Goal: Navigation & Orientation: Find specific page/section

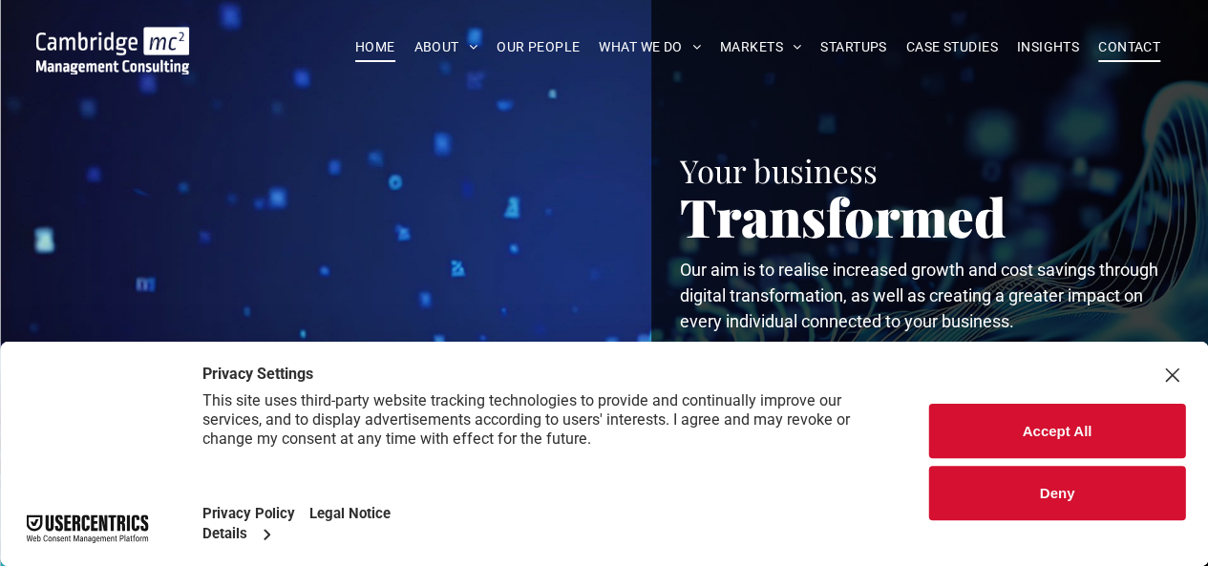
click at [1126, 53] on span "CONTACT" at bounding box center [1129, 47] width 62 height 30
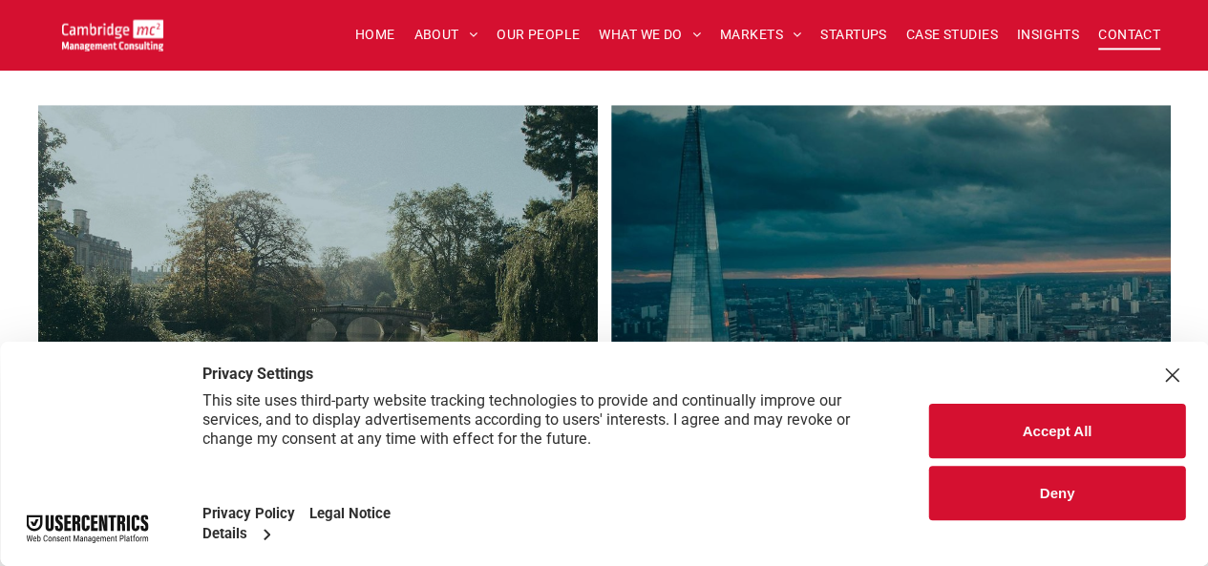
drag, startPoint x: 1074, startPoint y: 431, endPoint x: 1052, endPoint y: 423, distance: 23.2
click at [1073, 431] on button "Accept All" at bounding box center [1057, 431] width 256 height 54
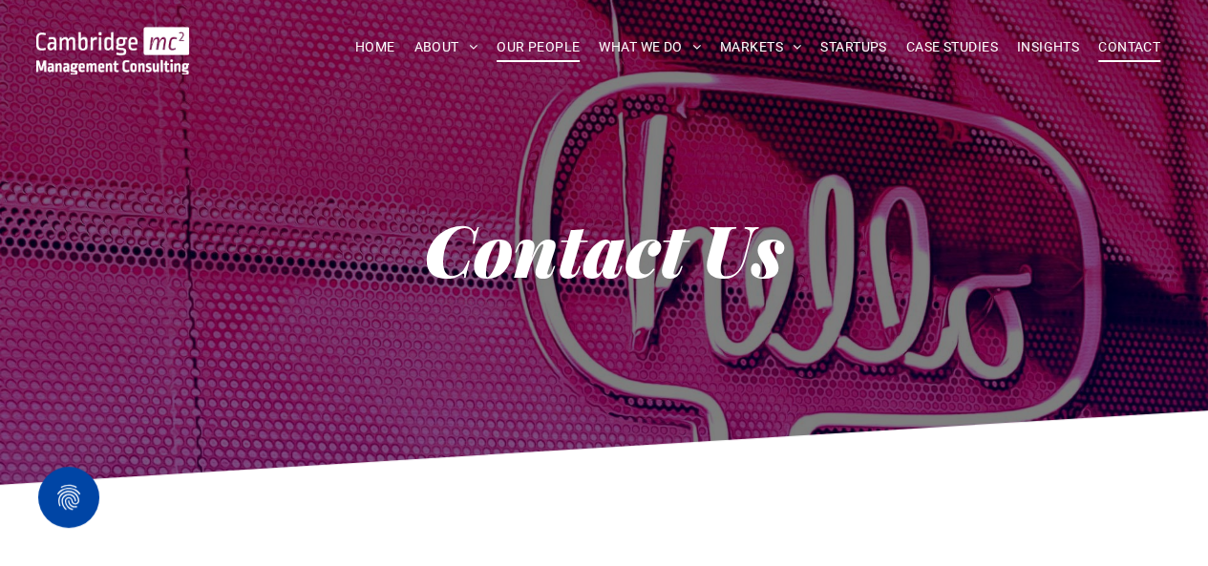
click at [525, 52] on span "OUR PEOPLE" at bounding box center [537, 47] width 83 height 30
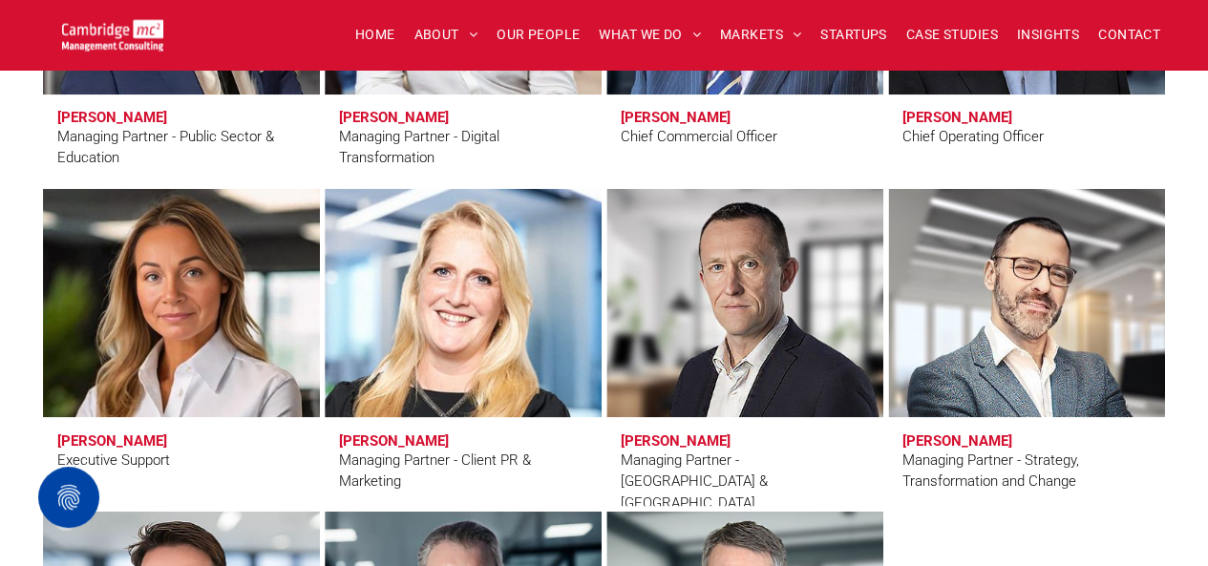
scroll to position [1623, 0]
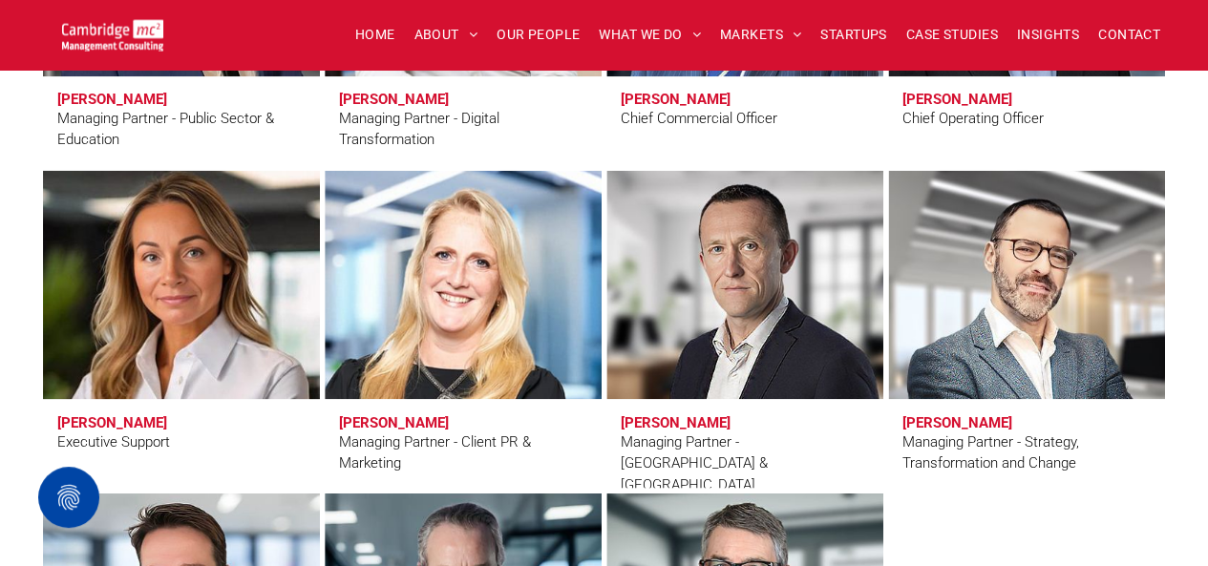
click at [185, 349] on link at bounding box center [180, 284] width 293 height 242
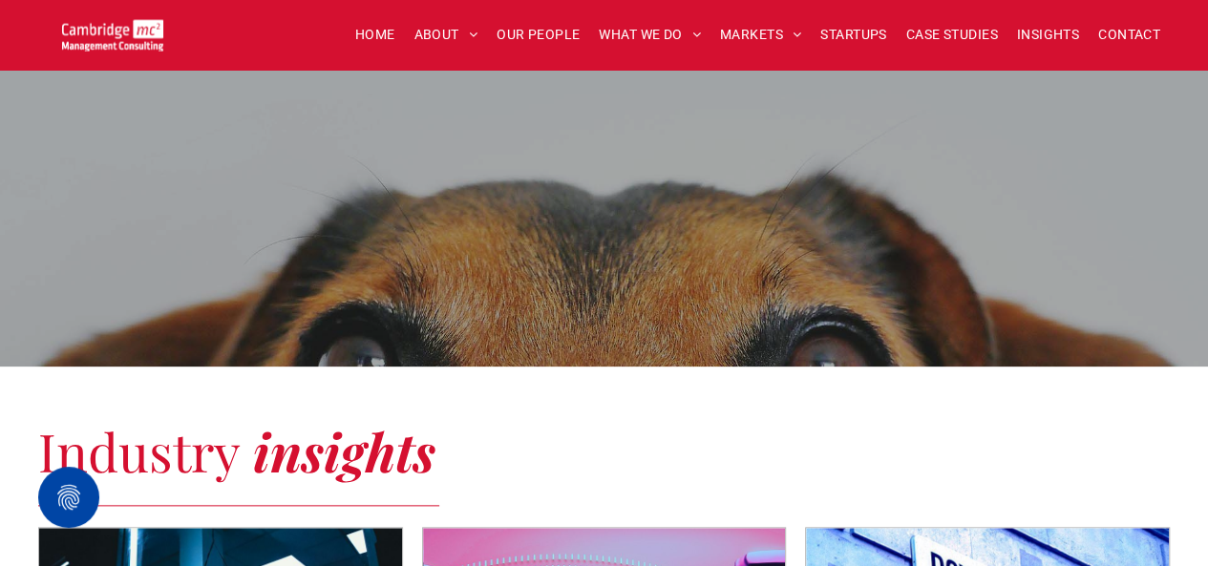
scroll to position [955, 0]
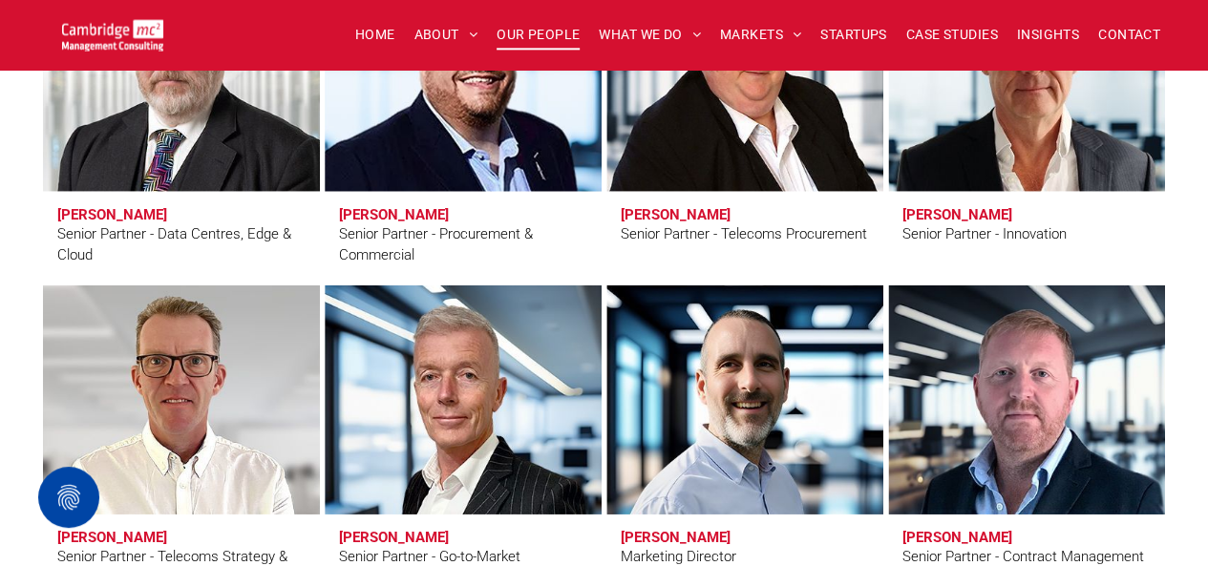
scroll to position [3055, 0]
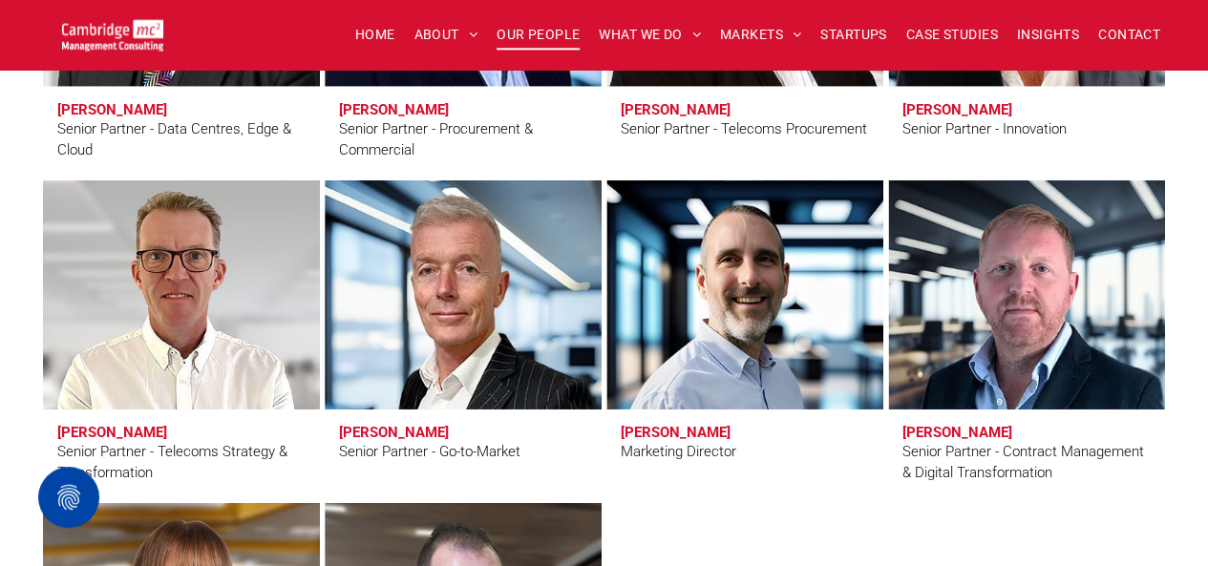
click at [559, 319] on link "Andy Bills" at bounding box center [462, 295] width 293 height 242
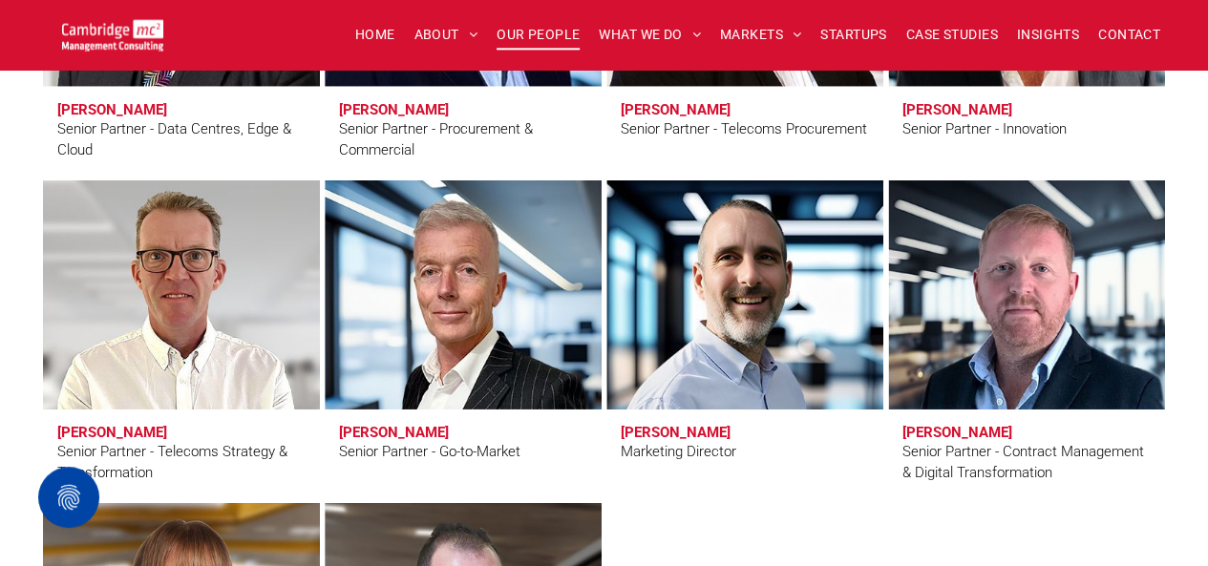
click at [825, 312] on link "Karl Salter" at bounding box center [744, 295] width 293 height 242
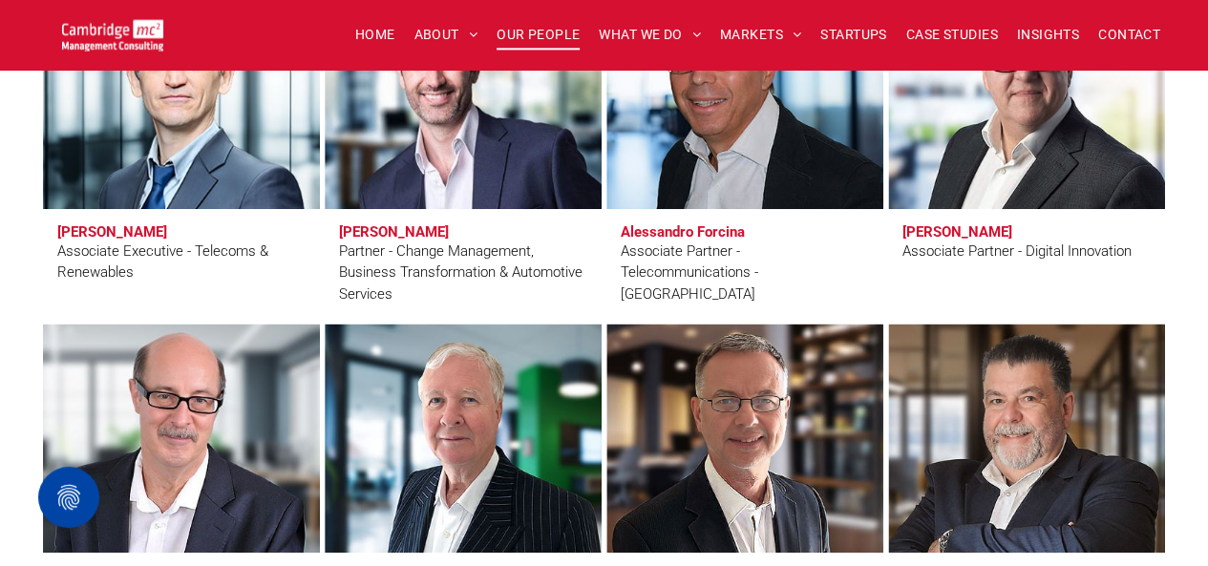
scroll to position [4582, 0]
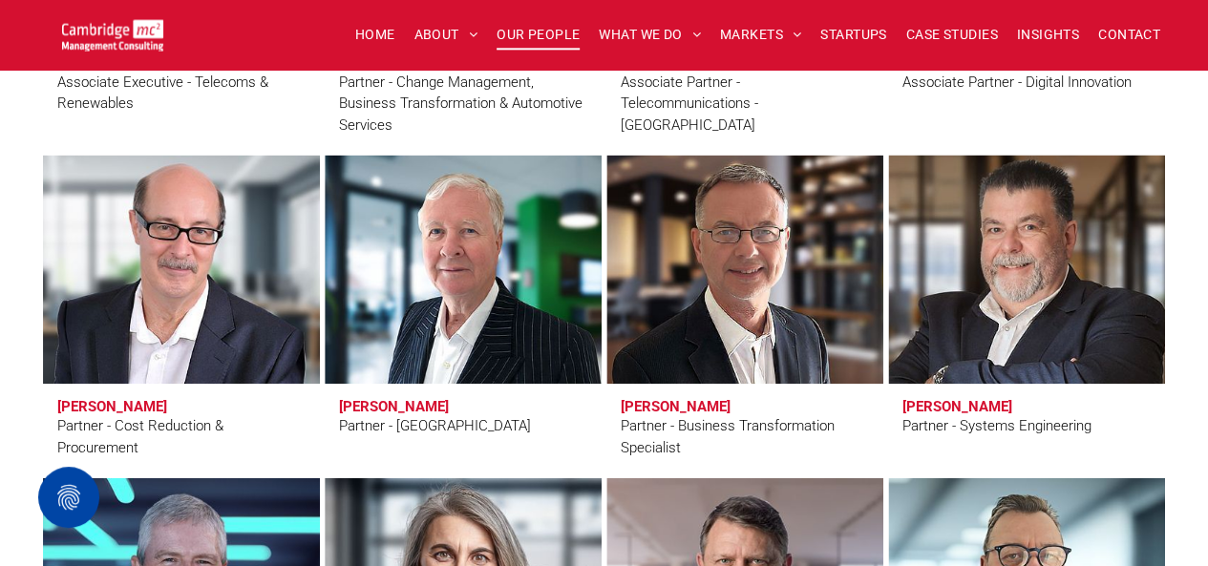
click at [1040, 264] on link at bounding box center [1025, 269] width 293 height 242
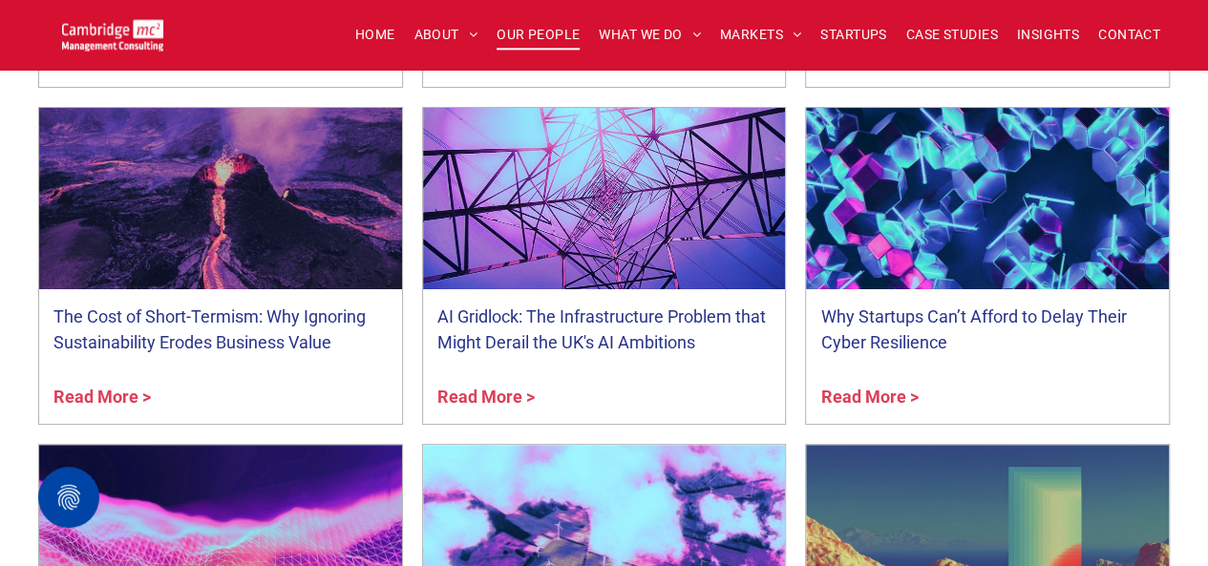
scroll to position [7351, 0]
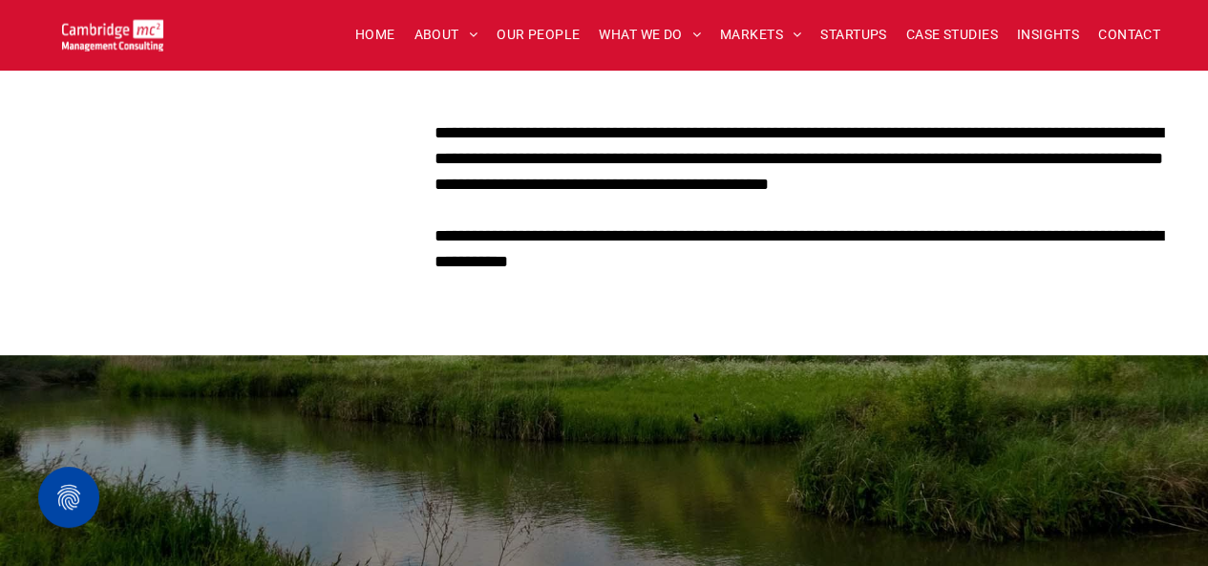
scroll to position [764, 0]
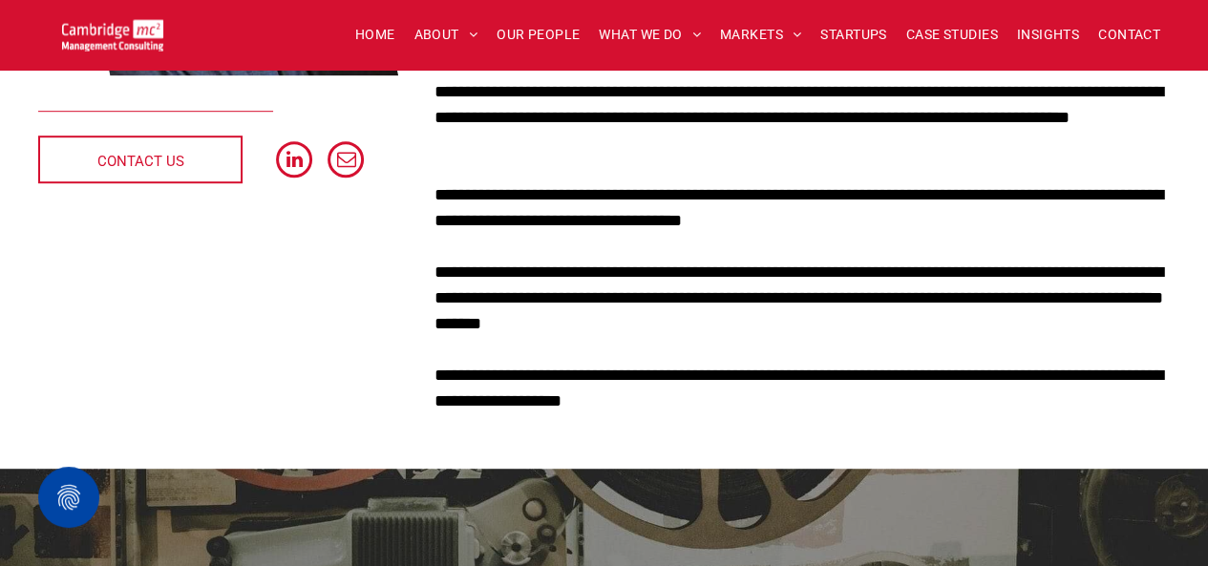
scroll to position [573, 0]
